Goal: Browse casually

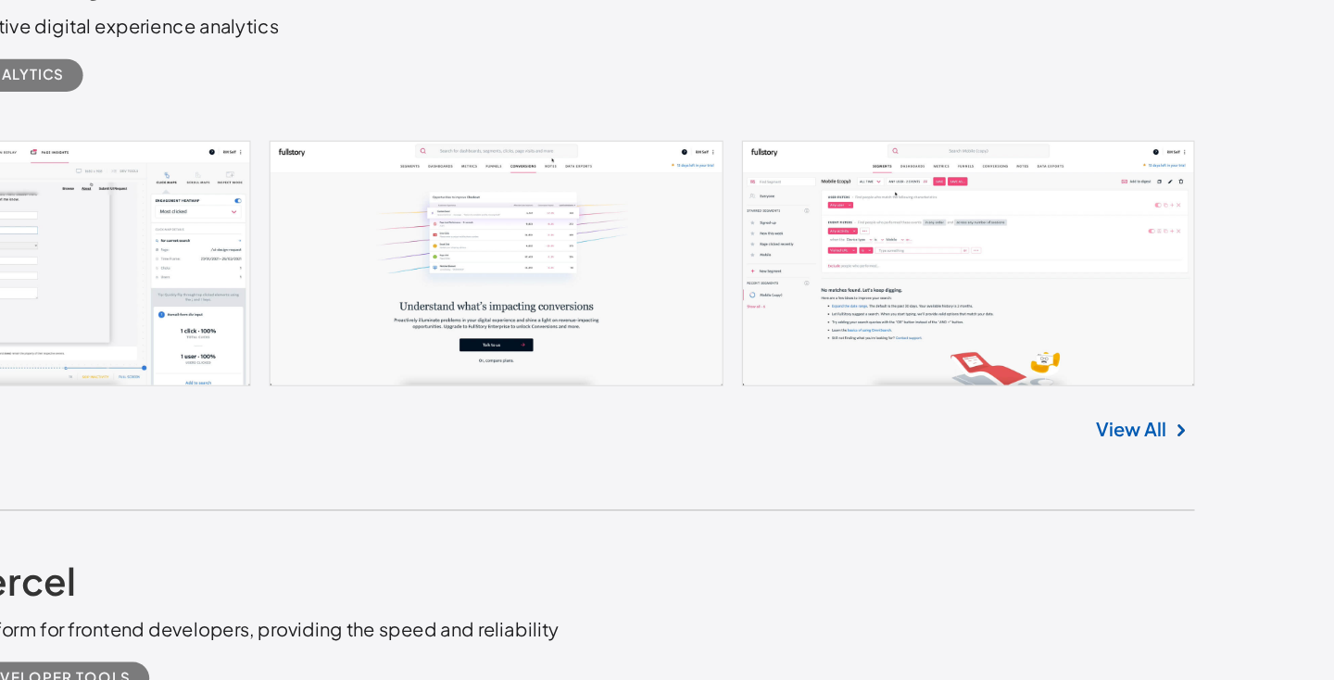
scroll to position [9403, 0]
